Goal: Information Seeking & Learning: Check status

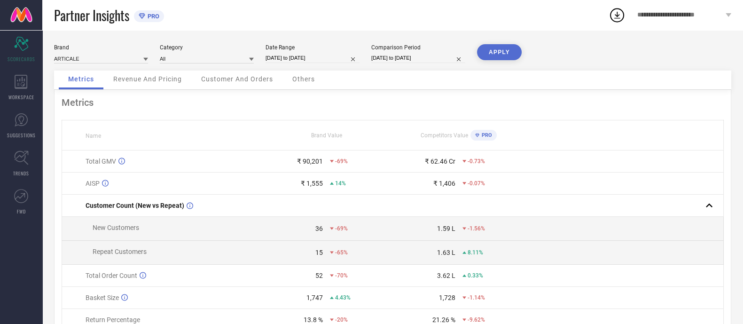
click at [102, 53] on div "Brand ARTICALE" at bounding box center [101, 53] width 94 height 19
click at [94, 57] on input at bounding box center [101, 59] width 94 height 10
click at [94, 105] on div "RARE RABBIT" at bounding box center [101, 104] width 94 height 16
type input "All"
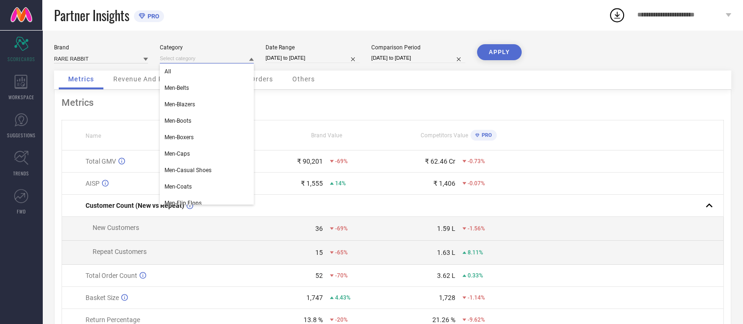
click at [235, 60] on input at bounding box center [207, 59] width 94 height 10
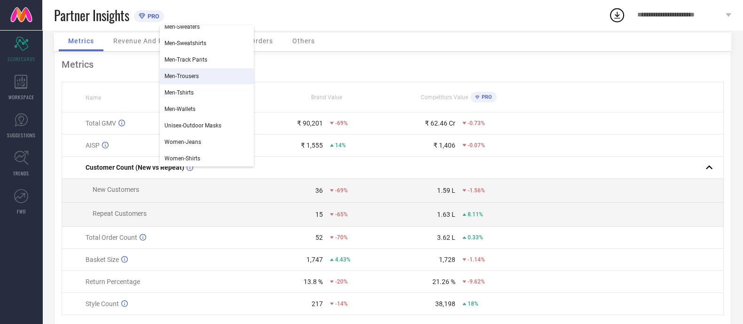
scroll to position [375, 0]
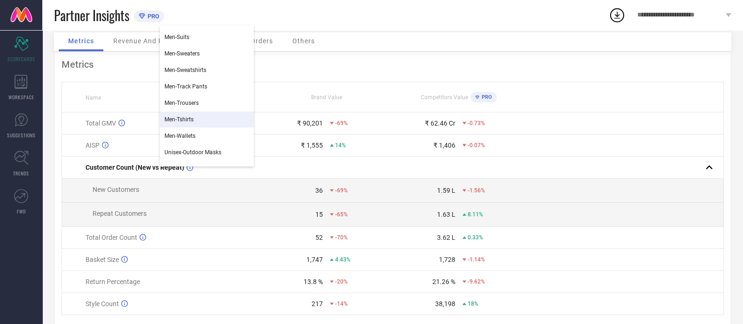
click at [186, 122] on span "Men-Tshirts" at bounding box center [178, 119] width 29 height 7
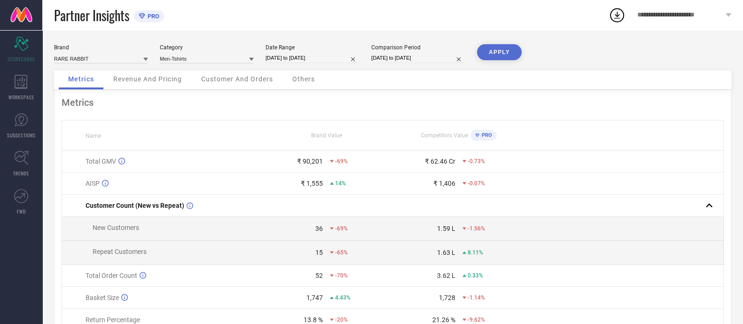
scroll to position [70, 0]
